Goal: Download file/media

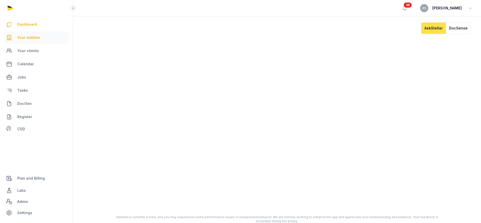
click at [40, 38] on link "Your entities" at bounding box center [36, 37] width 65 height 12
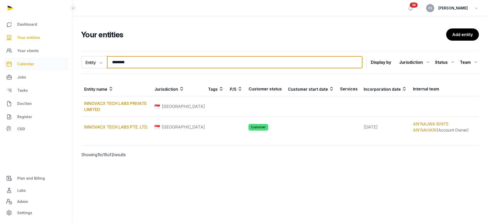
drag, startPoint x: 167, startPoint y: 64, endPoint x: 50, endPoint y: 65, distance: 117.3
click at [50, 65] on div "Dashboard Your entities Your clients Calendar Jobs Tasks DocGen Register CDD Pl…" at bounding box center [243, 111] width 487 height 223
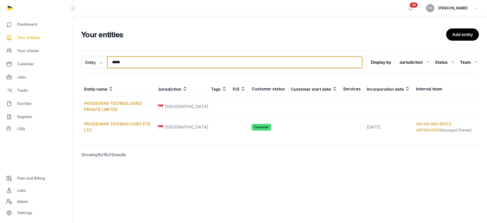
type input "**********"
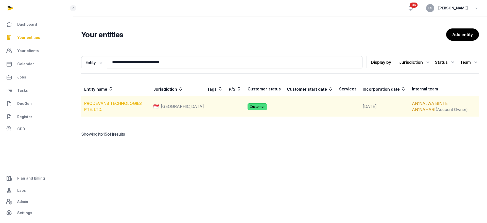
click at [131, 105] on link "PRODEVANS TECHNOLOGIES PTE. LTD." at bounding box center [113, 106] width 58 height 11
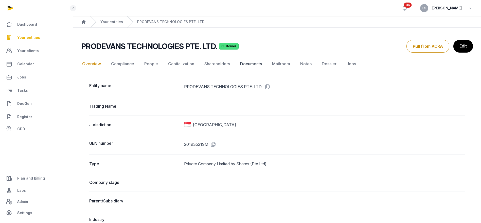
click at [251, 66] on link "Documents" at bounding box center [251, 64] width 24 height 15
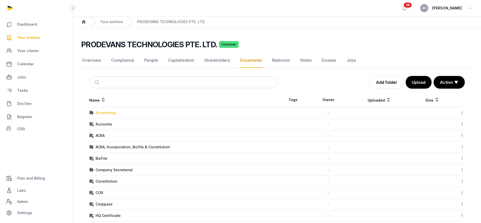
click at [113, 113] on div "Accounting" at bounding box center [106, 112] width 20 height 5
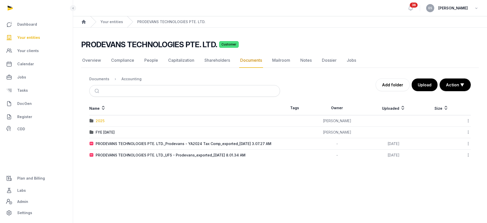
click at [100, 118] on div "2025" at bounding box center [100, 120] width 9 height 5
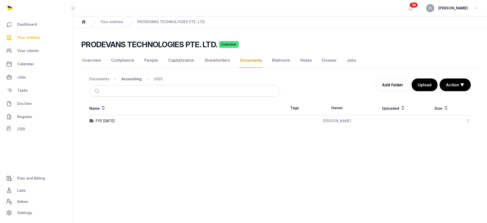
click at [135, 79] on div "Accounting" at bounding box center [132, 78] width 20 height 5
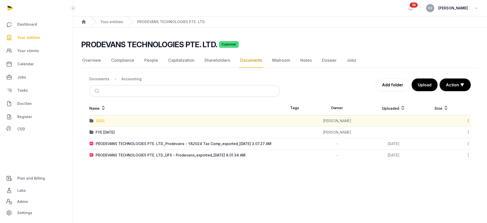
click at [99, 120] on div "2025" at bounding box center [100, 120] width 9 height 5
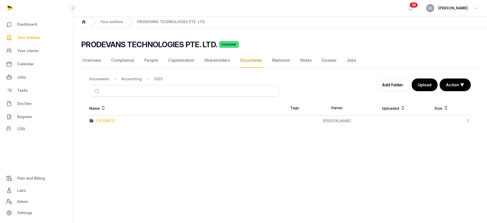
click at [99, 121] on div "FYE [DATE]" at bounding box center [105, 120] width 19 height 5
click at [468, 121] on icon at bounding box center [468, 120] width 5 height 5
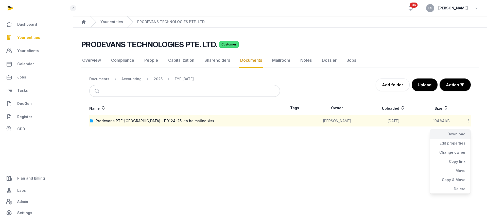
click at [461, 132] on div "Download" at bounding box center [450, 133] width 41 height 9
